Goal: Navigation & Orientation: Find specific page/section

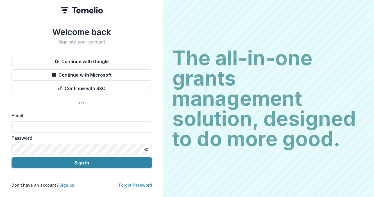
click at [68, 123] on input at bounding box center [82, 126] width 140 height 11
type input "**********"
click at [12, 157] on button "Sign In" at bounding box center [82, 162] width 140 height 11
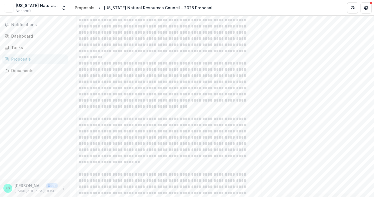
scroll to position [815, 0]
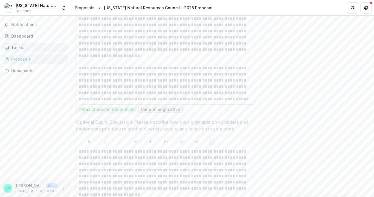
click at [17, 49] on div "Tasks" at bounding box center [37, 48] width 52 height 6
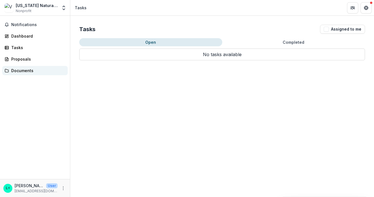
click at [34, 73] on div "Documents" at bounding box center [37, 71] width 52 height 6
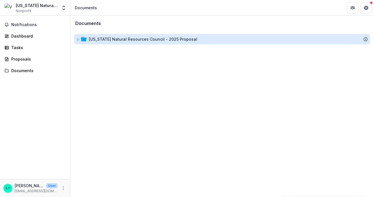
click at [134, 38] on div "Vermont Natural Resources Council - 2025 Proposal" at bounding box center [143, 39] width 108 height 6
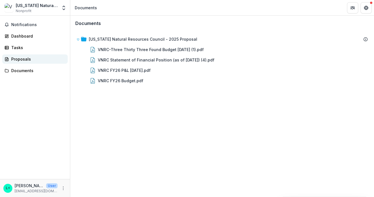
click at [27, 61] on div "Proposals" at bounding box center [37, 59] width 52 height 6
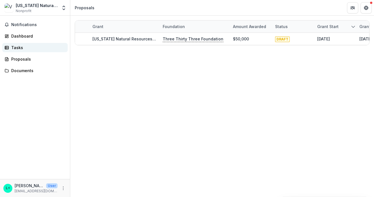
click at [24, 50] on div "Tasks" at bounding box center [37, 48] width 52 height 6
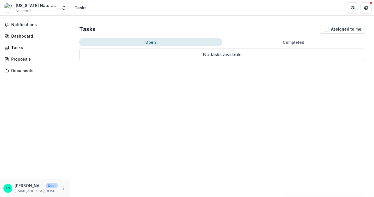
click at [294, 42] on button "Completed" at bounding box center [293, 42] width 143 height 8
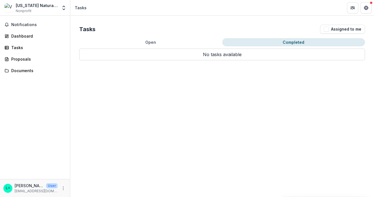
click at [159, 42] on button "Open" at bounding box center [150, 42] width 143 height 8
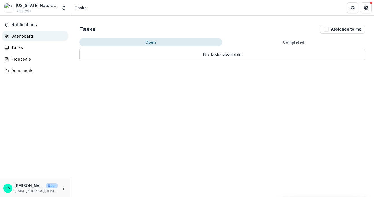
click at [26, 39] on link "Dashboard" at bounding box center [34, 35] width 65 height 9
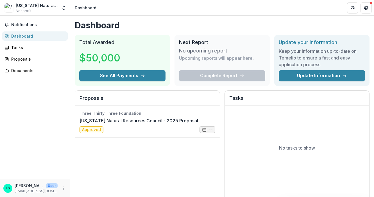
click at [24, 38] on div "Dashboard" at bounding box center [37, 36] width 52 height 6
click at [129, 13] on header "Dashboard" at bounding box center [222, 7] width 304 height 15
